Goal: Information Seeking & Learning: Learn about a topic

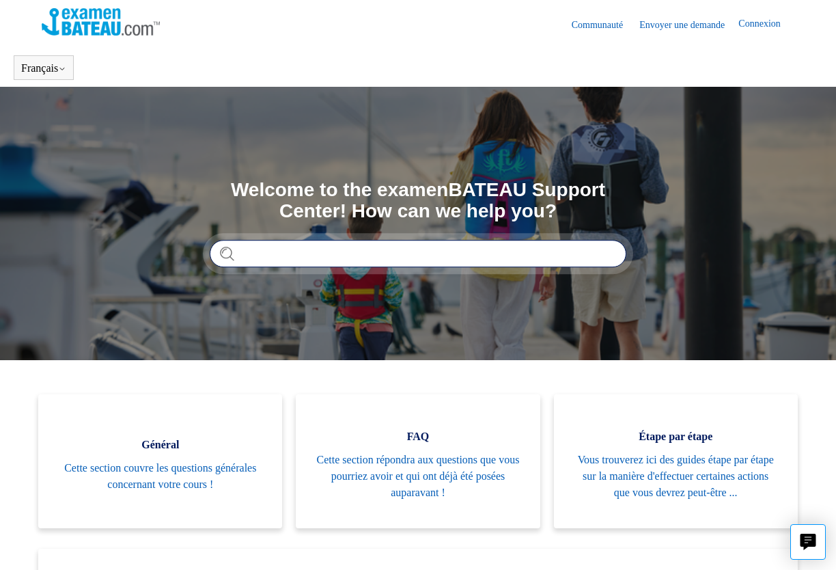
click at [374, 257] on input "Rechercher" at bounding box center [418, 253] width 417 height 27
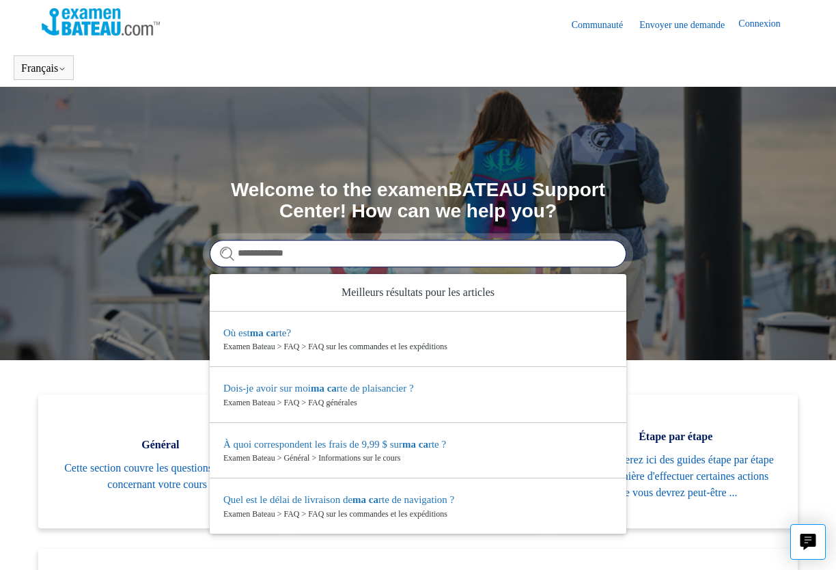
type input "**********"
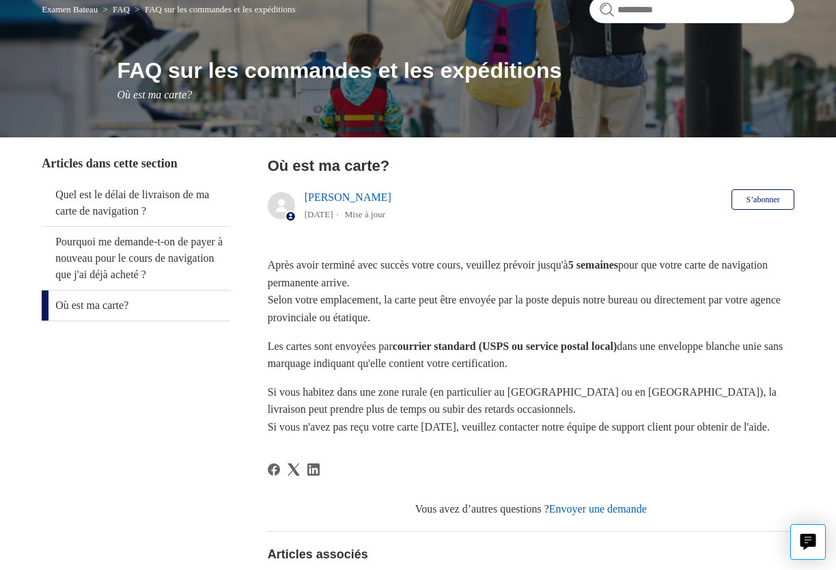
scroll to position [92, 0]
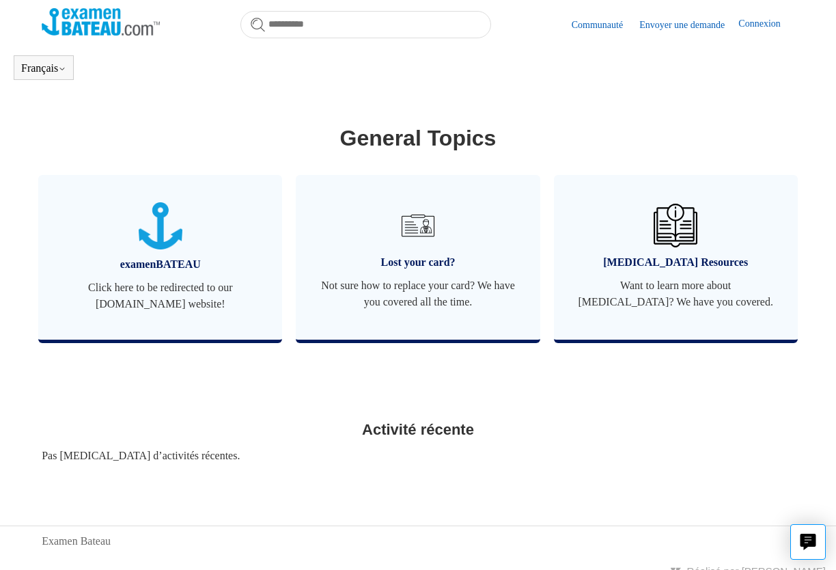
scroll to position [557, 0]
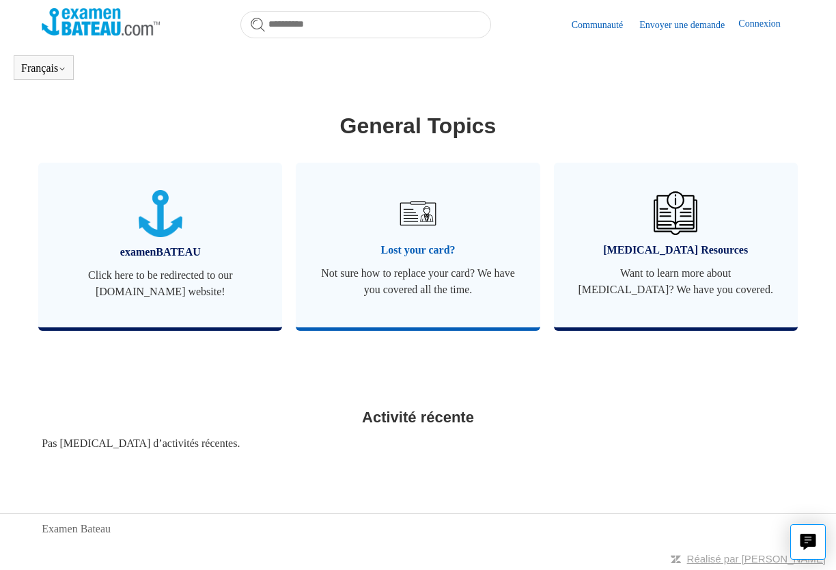
click at [426, 215] on img at bounding box center [418, 213] width 48 height 48
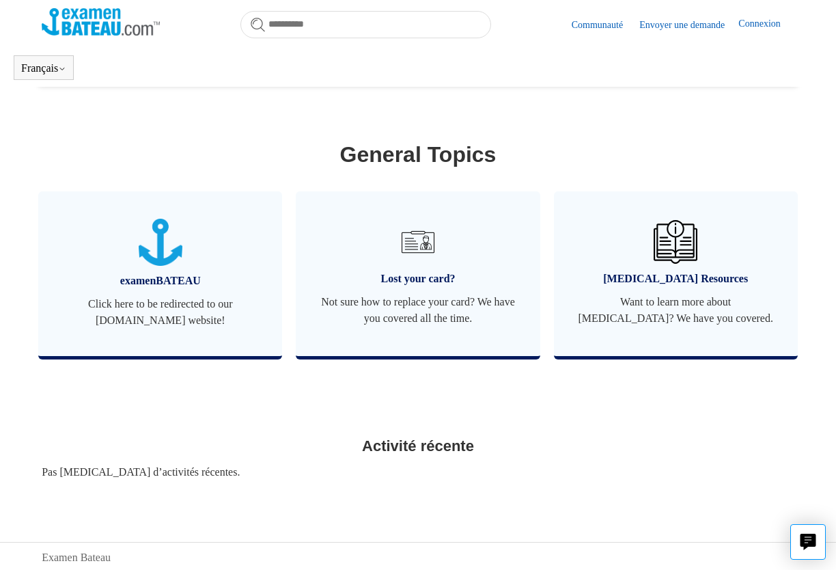
scroll to position [531, 0]
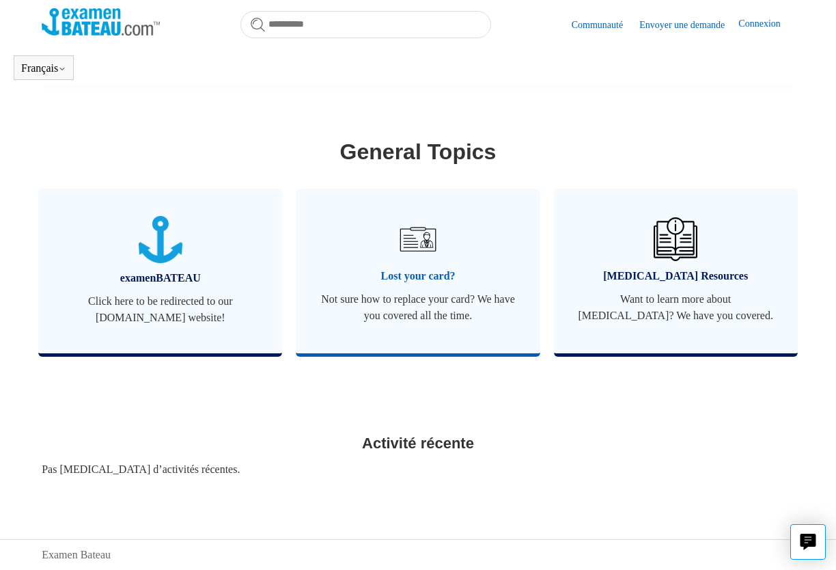
click at [415, 305] on span "Not sure how to replace your card? We have you covered all the time." at bounding box center [417, 307] width 203 height 33
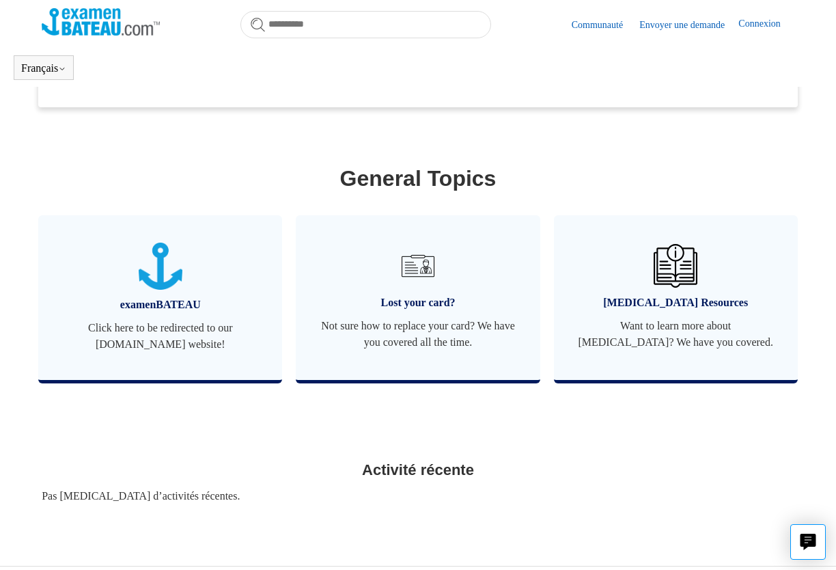
scroll to position [557, 0]
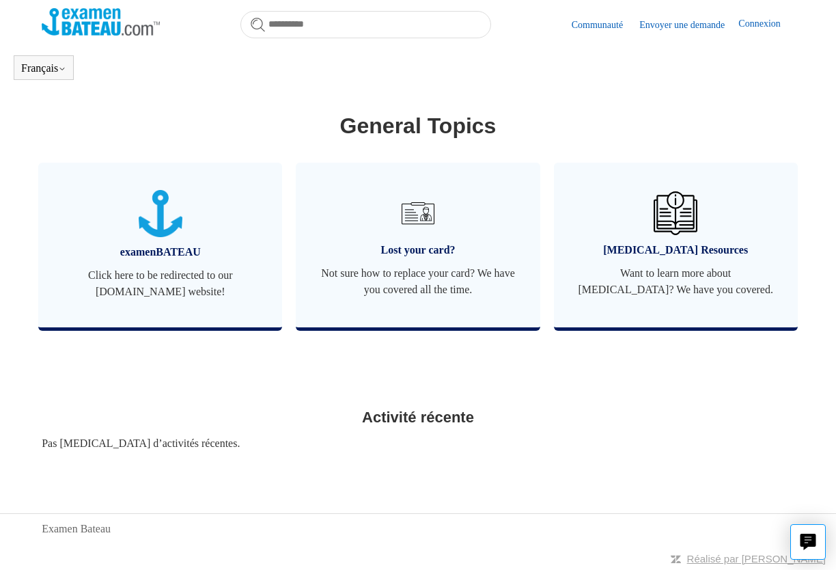
click at [657, 21] on link "Envoyer une demande" at bounding box center [688, 25] width 99 height 14
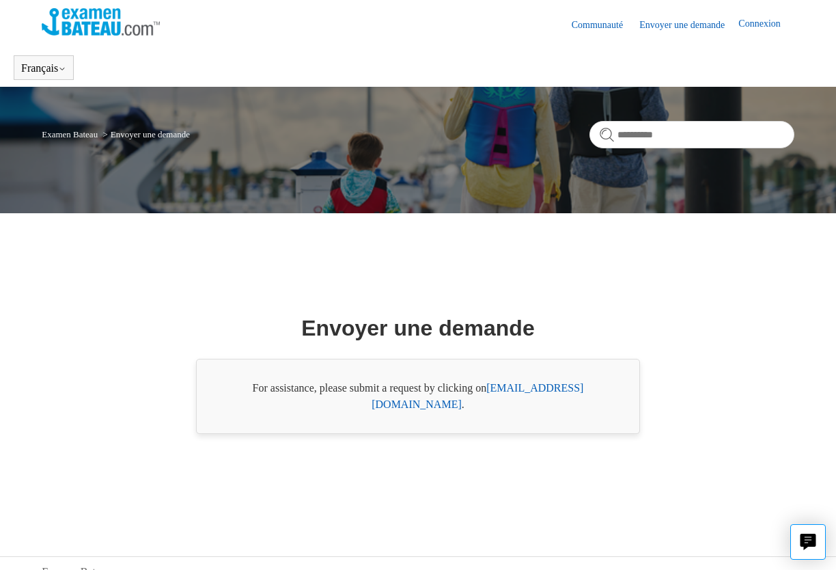
scroll to position [43, 0]
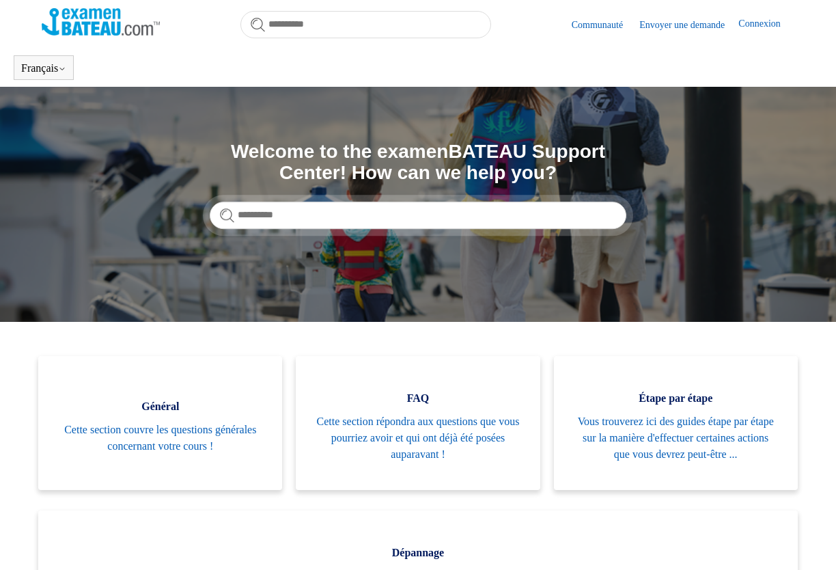
scroll to position [536, 0]
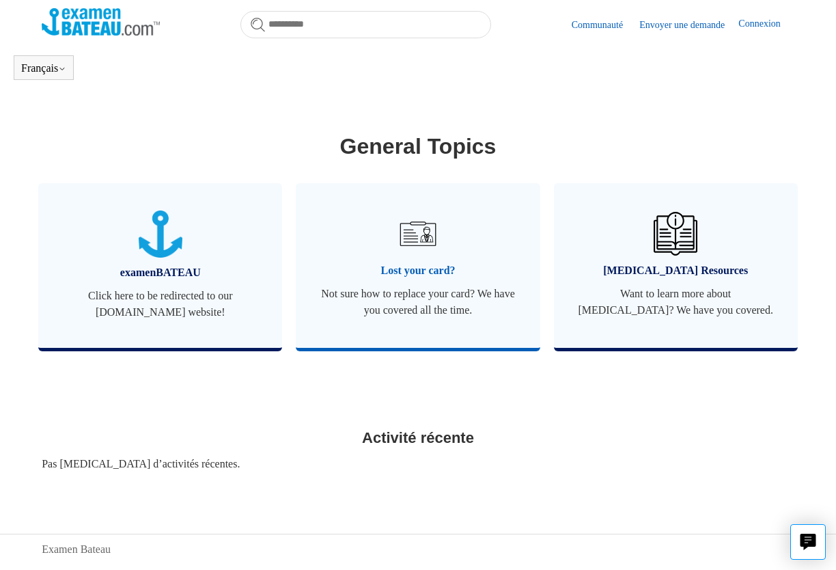
click at [400, 263] on span "Lost your card?" at bounding box center [417, 270] width 203 height 16
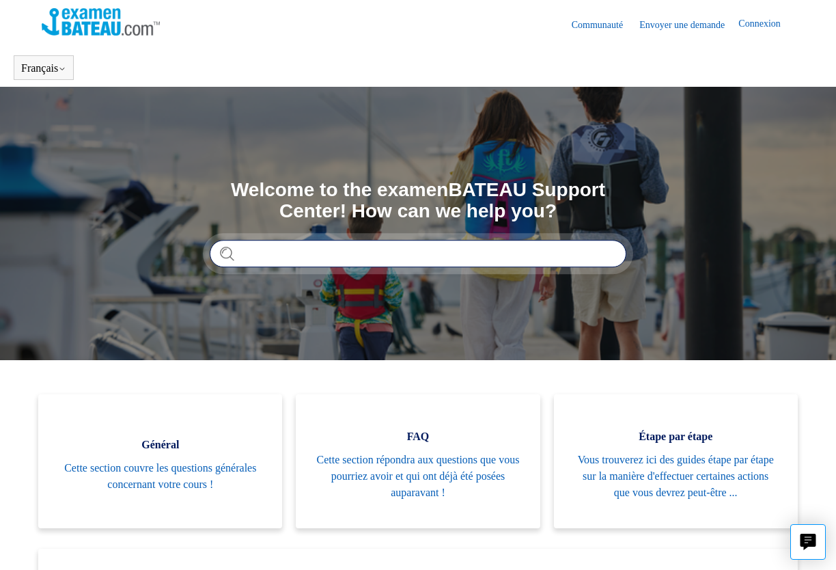
click at [400, 263] on input "Rechercher" at bounding box center [418, 253] width 417 height 27
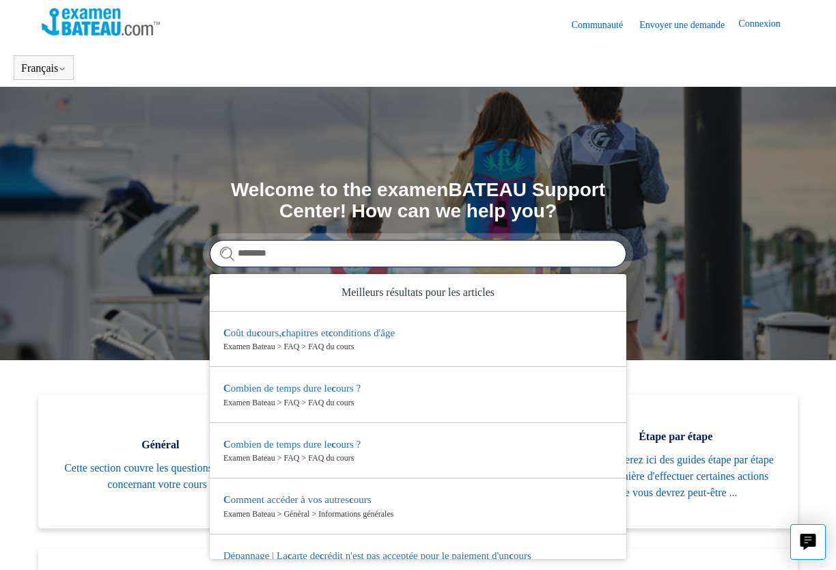
type input "*********"
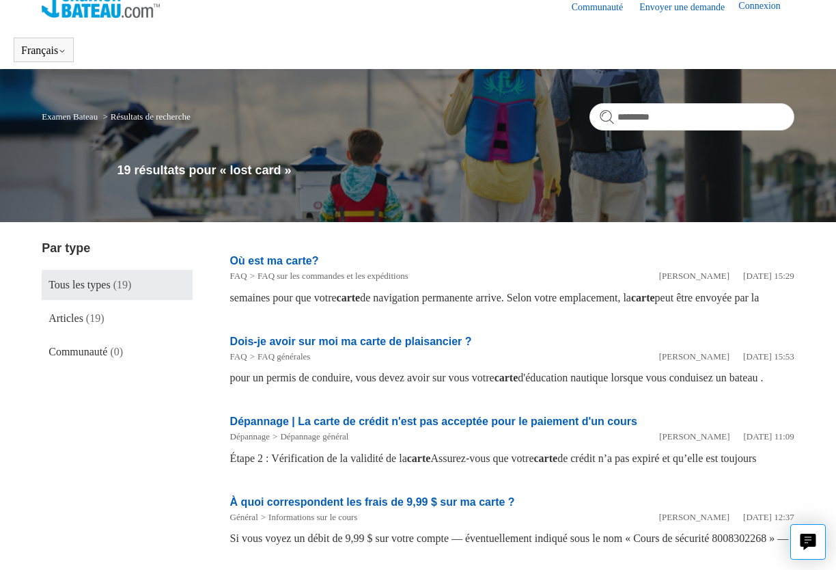
scroll to position [16, 0]
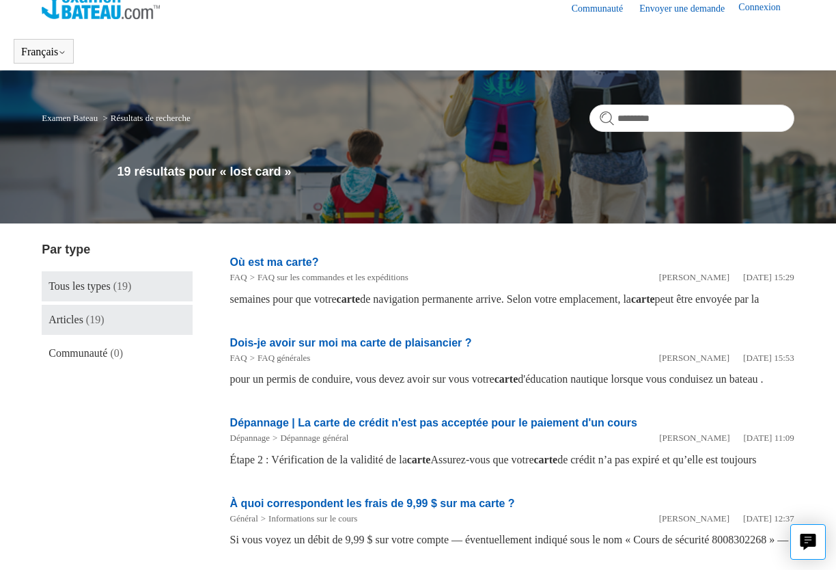
click at [137, 323] on link "Articles (19)" at bounding box center [117, 320] width 150 height 30
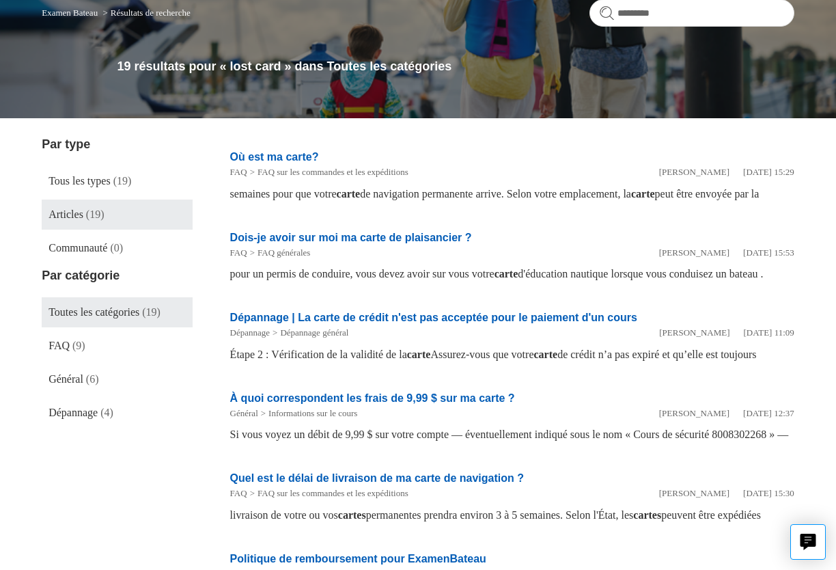
scroll to position [126, 0]
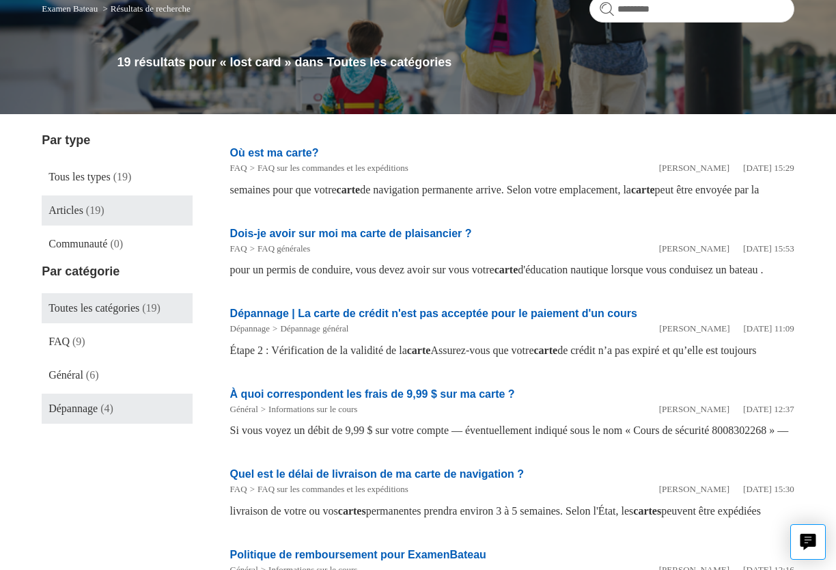
click at [85, 403] on span "Dépannage" at bounding box center [72, 408] width 49 height 12
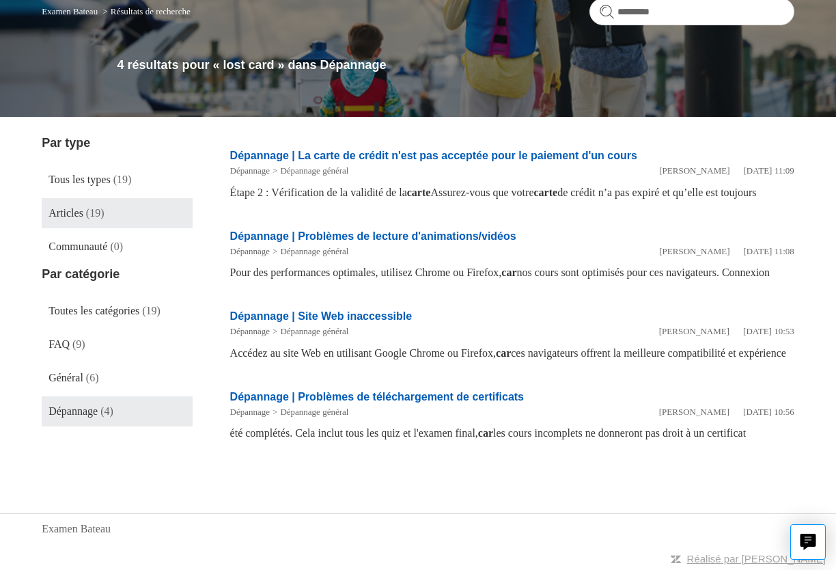
scroll to position [145, 0]
